Goal: Complete application form: Complete application form

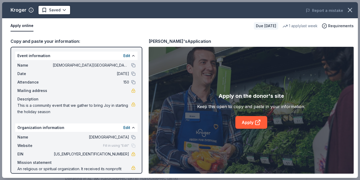
scroll to position [112, 0]
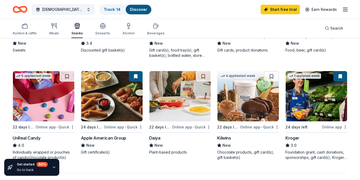
scroll to position [340, 0]
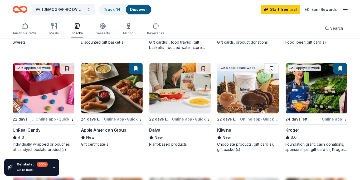
click at [106, 130] on div "Apple American Group" at bounding box center [103, 130] width 45 height 6
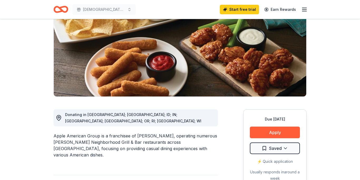
scroll to position [64, 0]
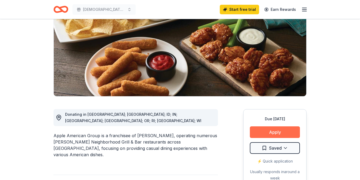
click at [259, 129] on button "Apply" at bounding box center [275, 132] width 50 height 12
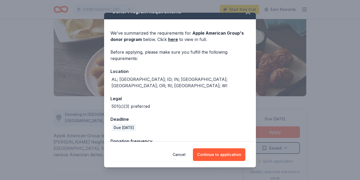
scroll to position [0, 0]
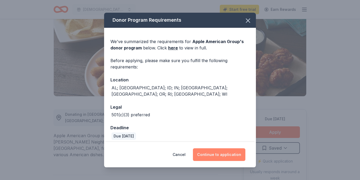
click at [218, 152] on button "Continue to application" at bounding box center [219, 154] width 52 height 13
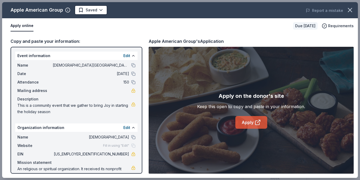
click at [246, 123] on link "Apply" at bounding box center [252, 122] width 32 height 13
click at [249, 122] on link "Apply" at bounding box center [252, 122] width 32 height 13
